Goal: Find contact information: Find contact information

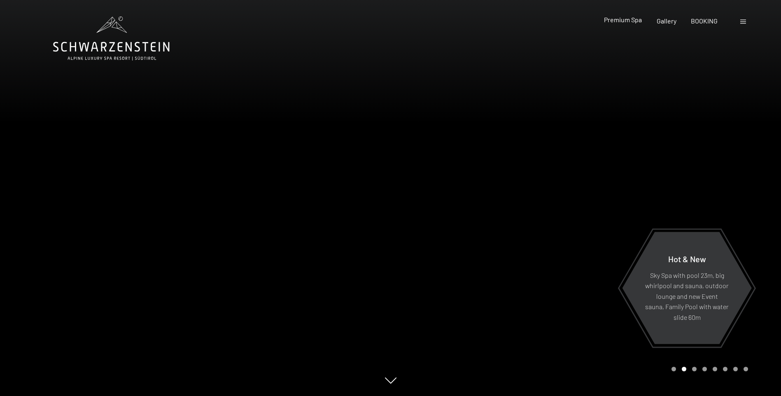
click at [631, 19] on span "Premium Spa" at bounding box center [623, 20] width 38 height 8
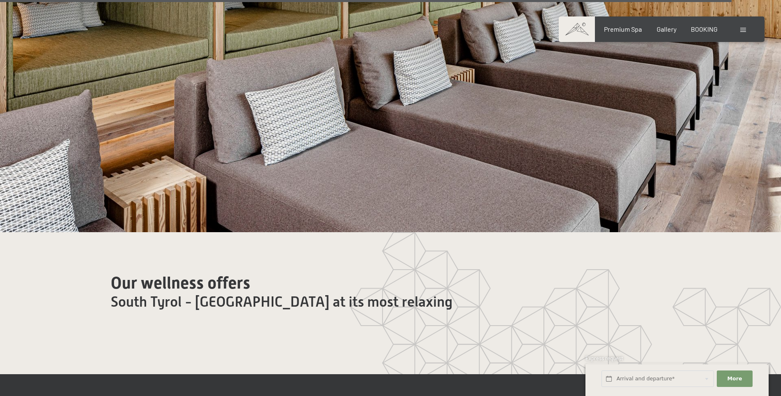
scroll to position [4650, 0]
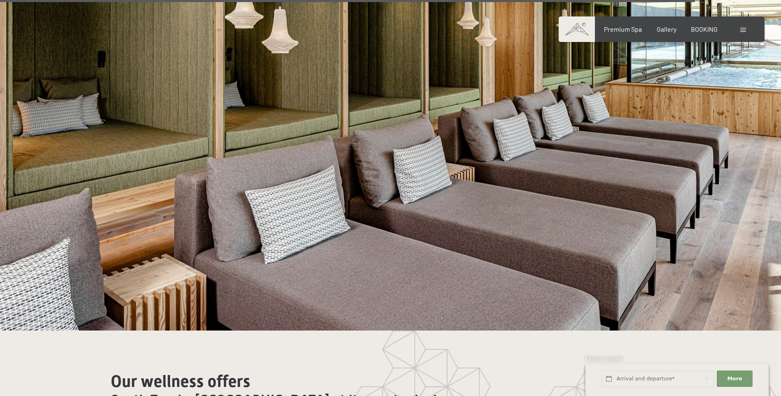
click at [742, 25] on div "Booking Enquiries Premium Spa Gallery BOOKING DE IT EN Vouchers Gallery Enquiri…" at bounding box center [661, 29] width 173 height 9
click at [741, 27] on div at bounding box center [744, 29] width 8 height 9
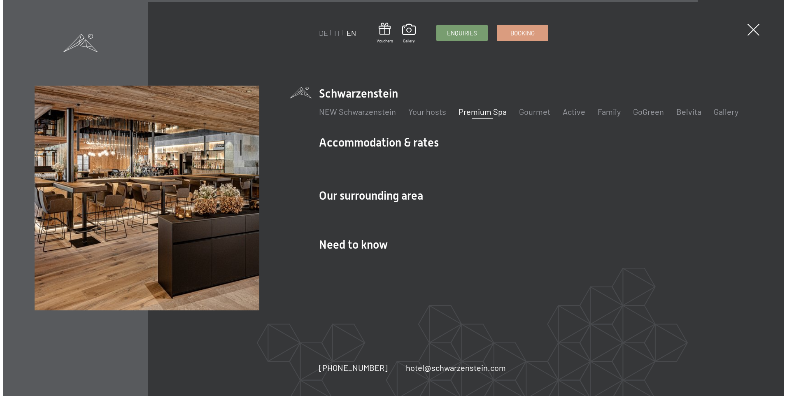
scroll to position [4660, 0]
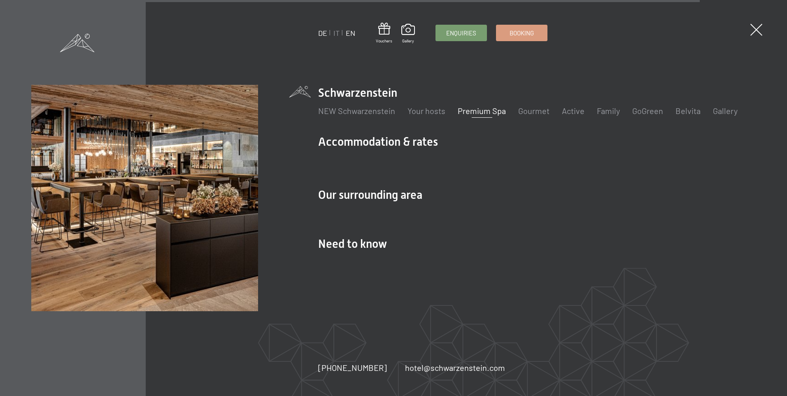
click at [322, 32] on link "DE" at bounding box center [322, 32] width 9 height 9
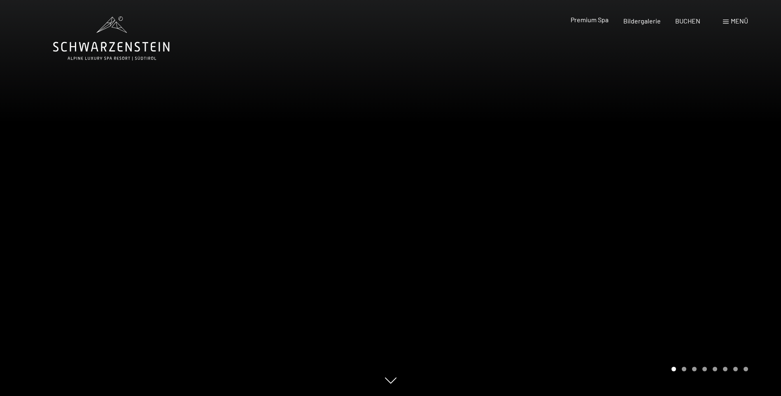
click at [586, 22] on span "Premium Spa" at bounding box center [589, 20] width 38 height 8
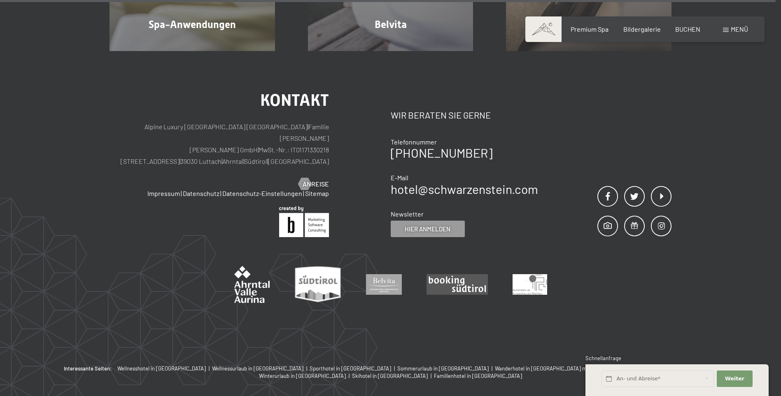
scroll to position [5308, 0]
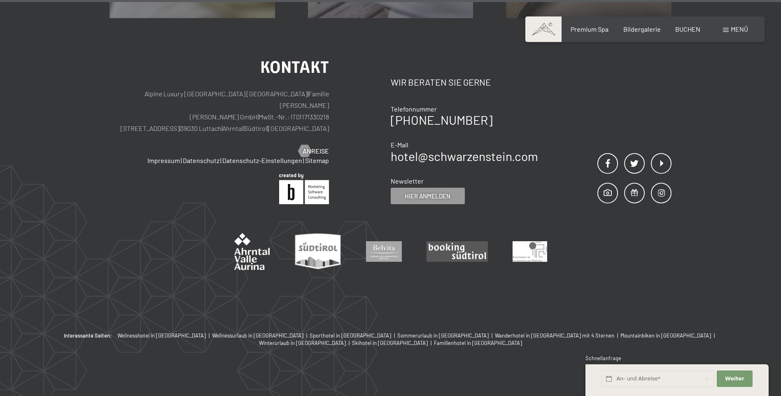
drag, startPoint x: 257, startPoint y: 114, endPoint x: 176, endPoint y: 111, distance: 81.1
click at [176, 111] on p "Alpine Luxury SPA Resort SCHWARZENSTEIN | Familie Zimmerhofer Otmar Zimmerhofer…" at bounding box center [218, 111] width 219 height 46
copy p "Dorfstraße 11 | 39030 Luttach"
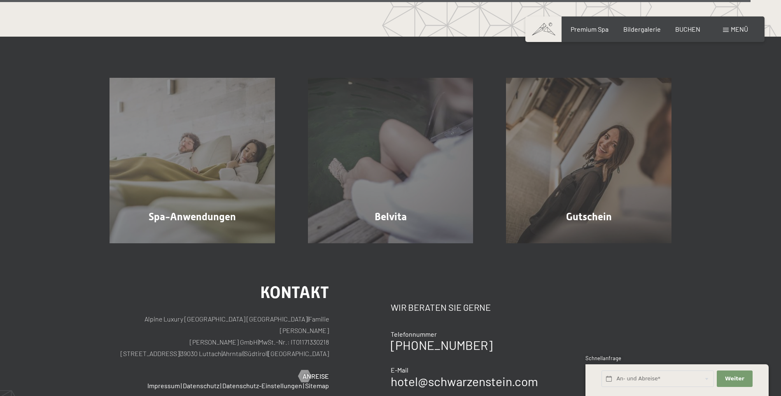
scroll to position [4979, 0]
